Goal: Task Accomplishment & Management: Manage account settings

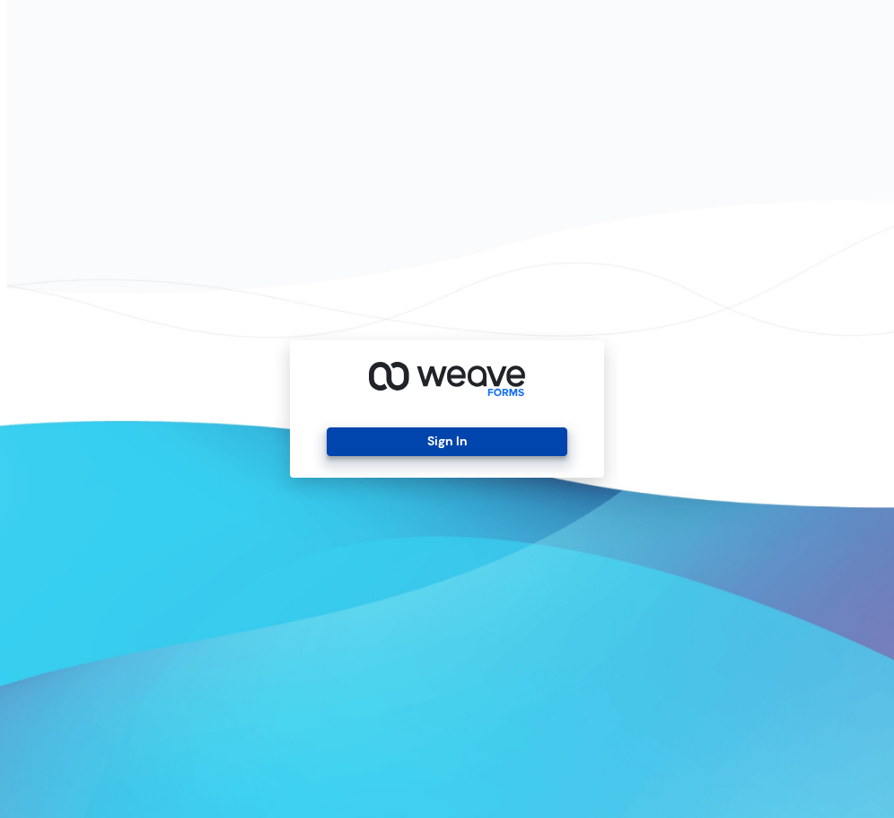
click at [516, 442] on button "Sign In" at bounding box center [447, 441] width 240 height 29
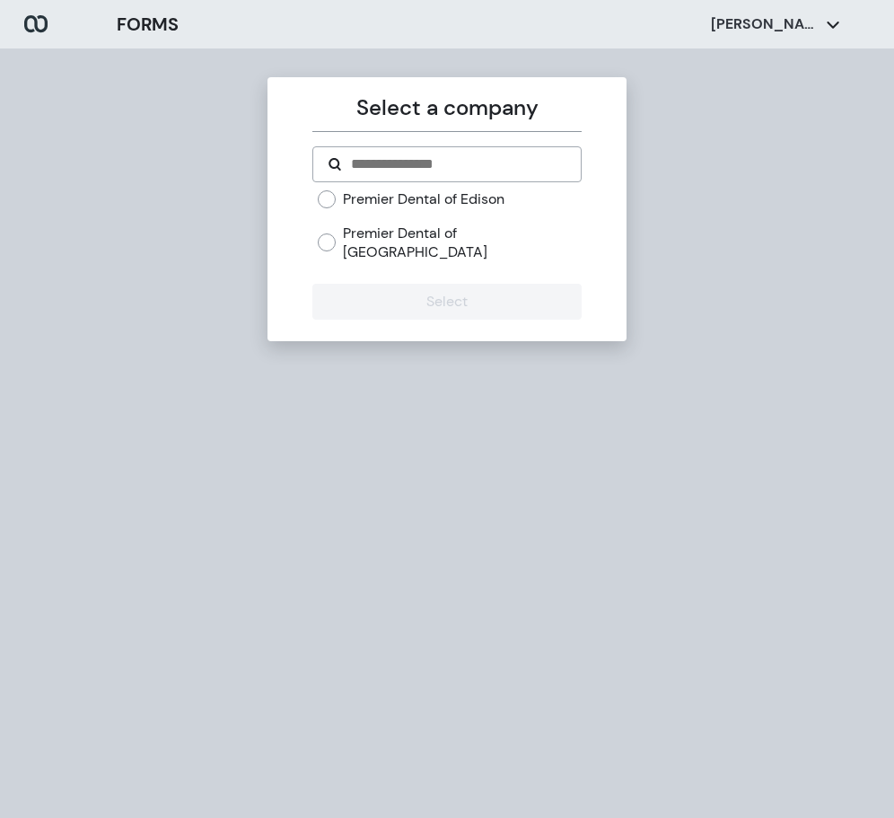
click at [358, 193] on label "Premier Dental of Edison" at bounding box center [424, 199] width 162 height 20
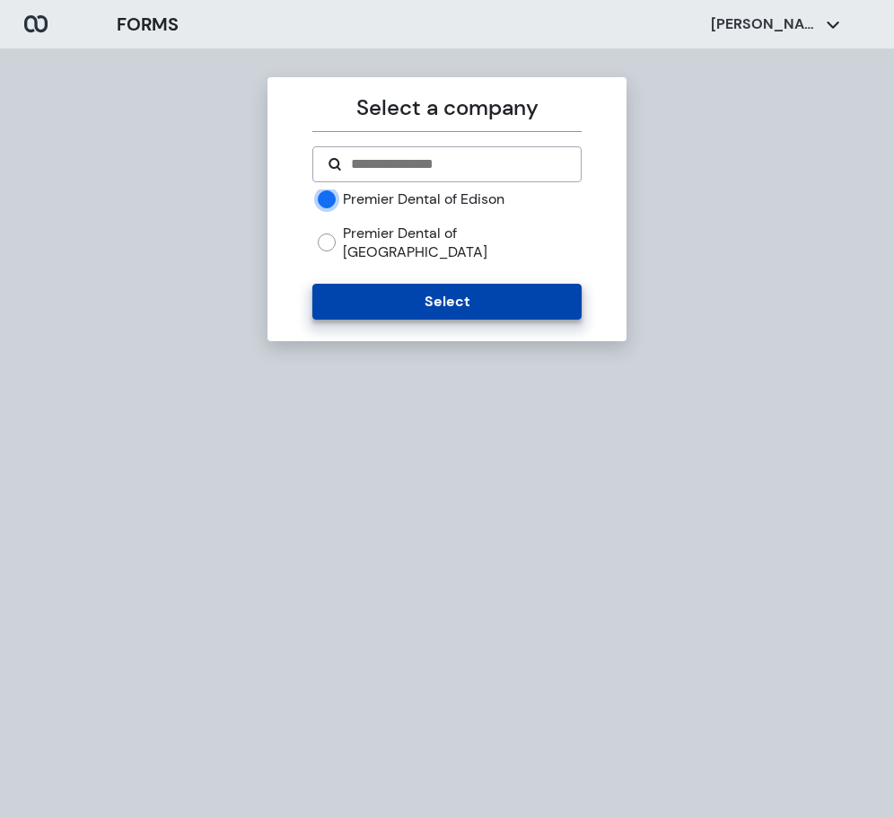
click at [451, 284] on button "Select" at bounding box center [446, 302] width 268 height 36
